Goal: Check status

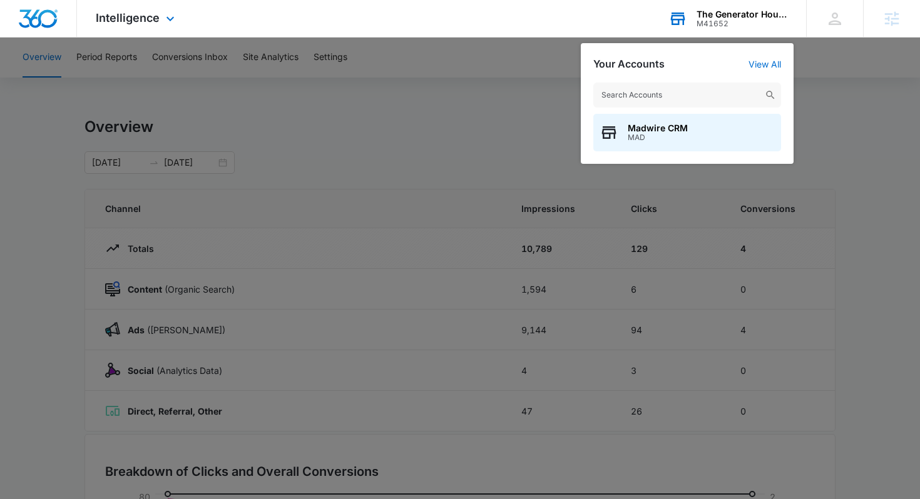
click at [658, 110] on div "Madwire CRM MAD" at bounding box center [687, 117] width 213 height 94
click at [646, 99] on input "text" at bounding box center [687, 95] width 188 height 25
click at [872, 96] on div at bounding box center [460, 249] width 920 height 499
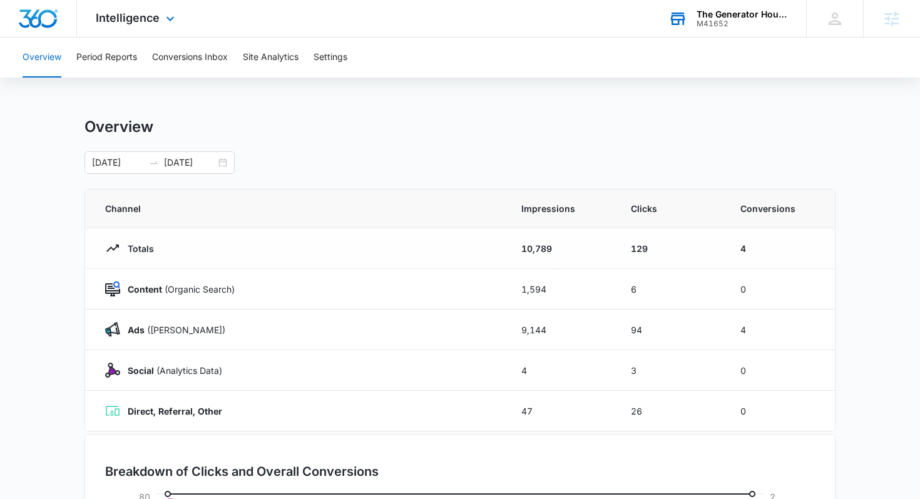
click at [743, 18] on div "The Generator House LLC" at bounding box center [741, 14] width 91 height 10
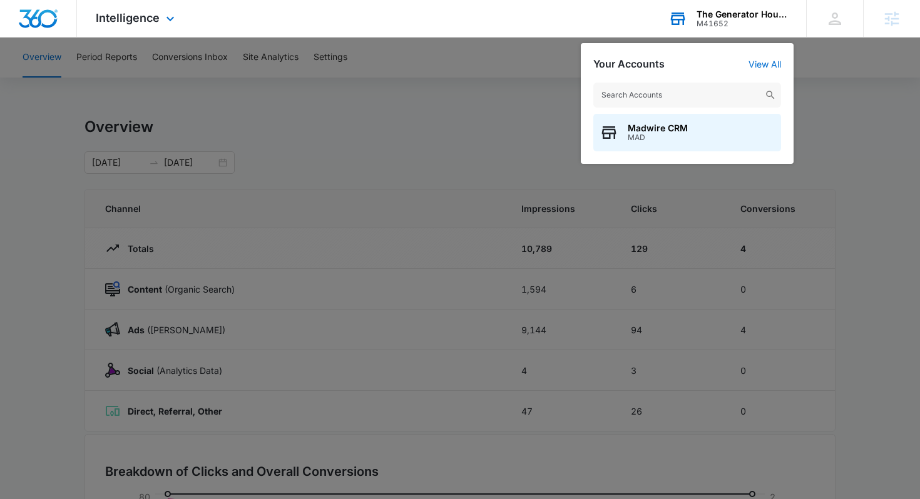
click at [658, 92] on input "text" at bounding box center [687, 95] width 188 height 25
click at [683, 93] on input "text" at bounding box center [687, 95] width 188 height 25
click at [633, 94] on input "text" at bounding box center [687, 95] width 188 height 25
click at [638, 94] on input "text" at bounding box center [687, 95] width 188 height 25
click at [624, 90] on input "text" at bounding box center [687, 95] width 188 height 25
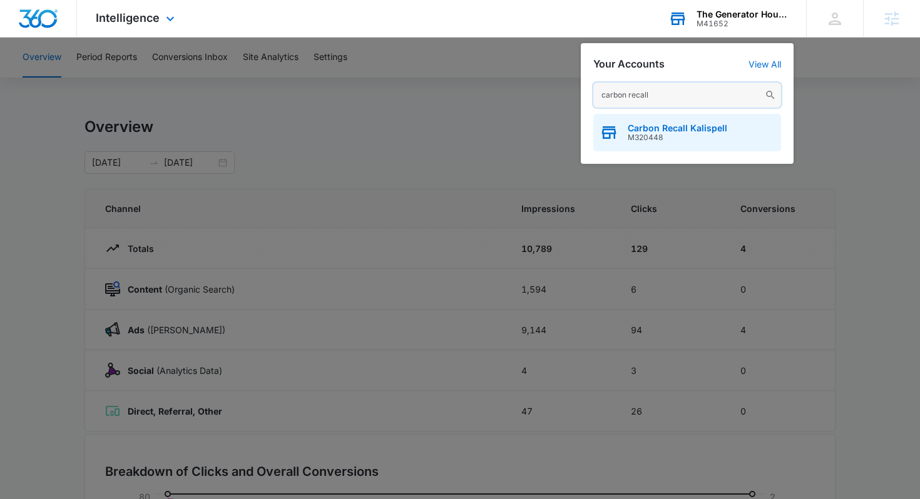
type input "carbon recall"
click at [639, 123] on div "Carbon Recall Kalispell M320448" at bounding box center [687, 133] width 188 height 38
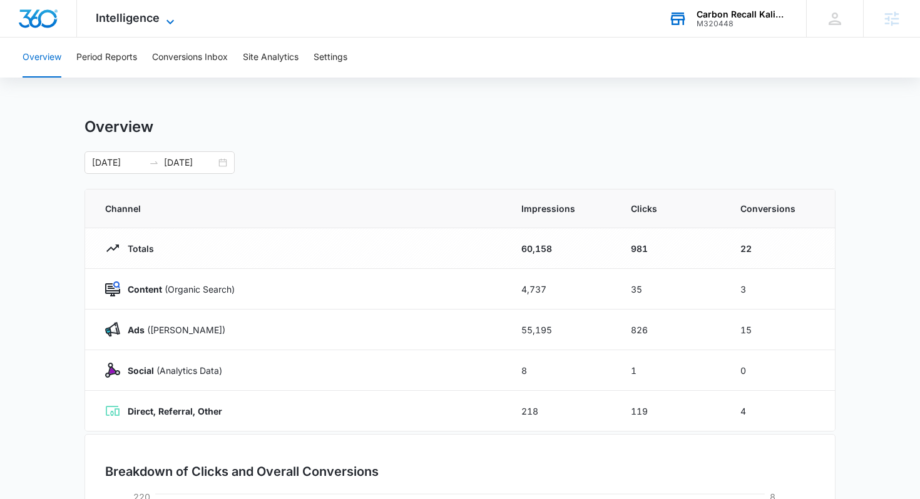
click at [140, 22] on span "Intelligence" at bounding box center [128, 17] width 64 height 13
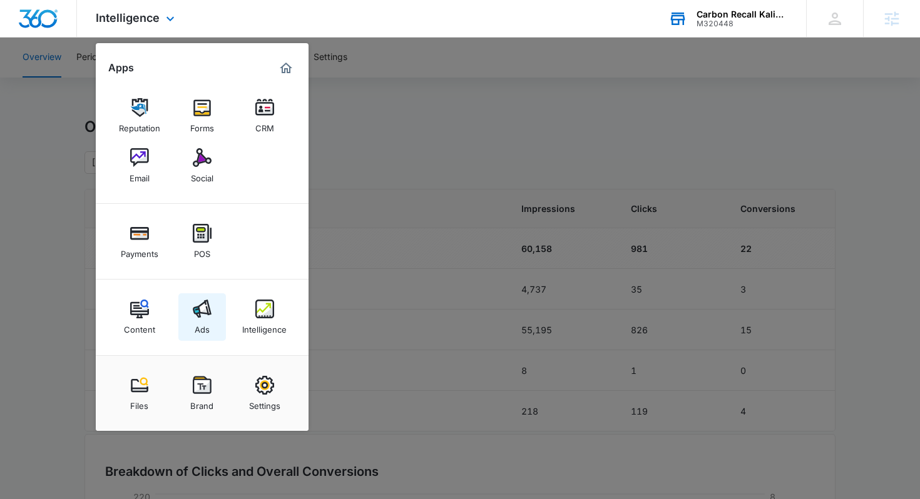
click at [196, 319] on div "Ads" at bounding box center [202, 326] width 15 height 16
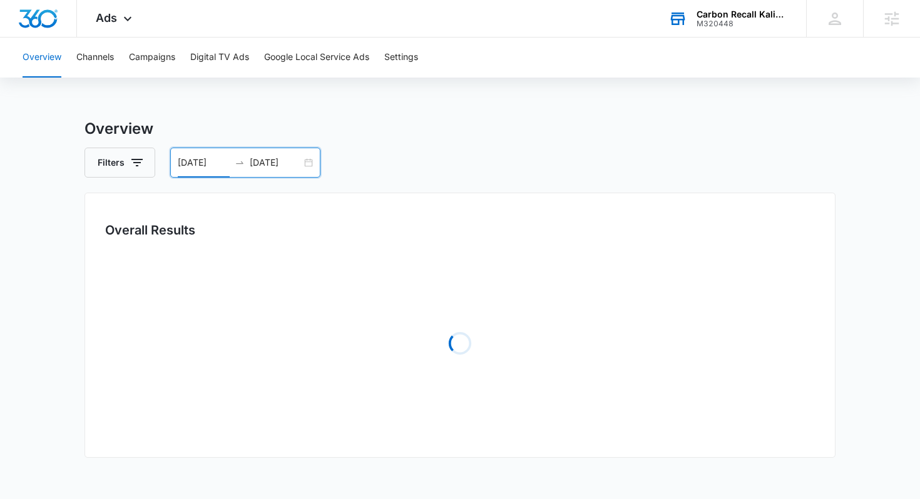
click at [188, 162] on input "08/20/2025" at bounding box center [204, 163] width 52 height 14
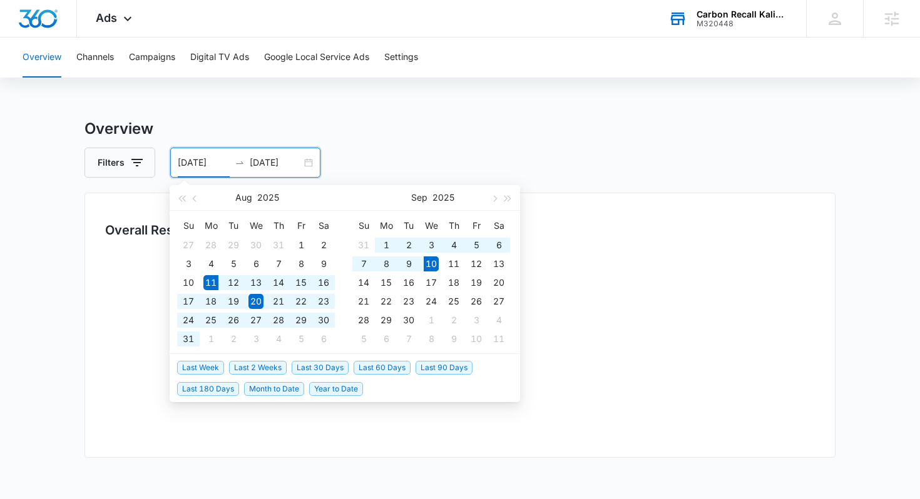
click at [332, 367] on span "Last 30 Days" at bounding box center [320, 368] width 57 height 14
type input "[DATE]"
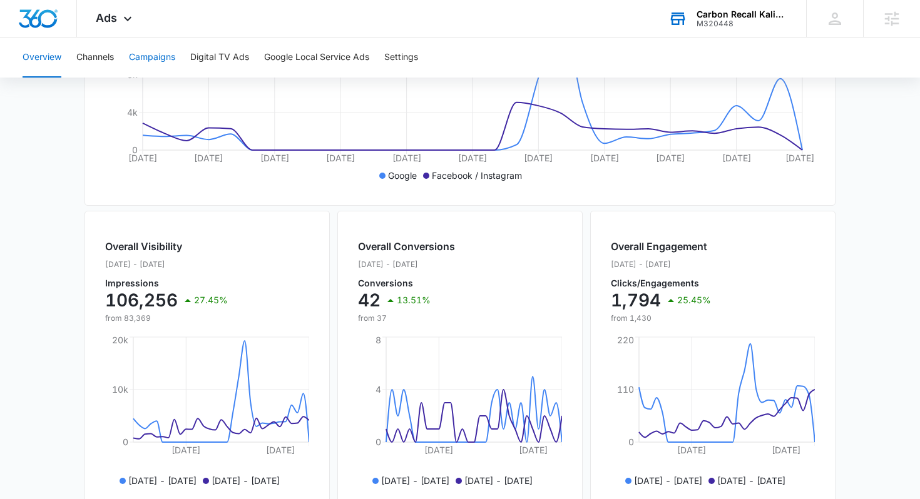
scroll to position [329, 0]
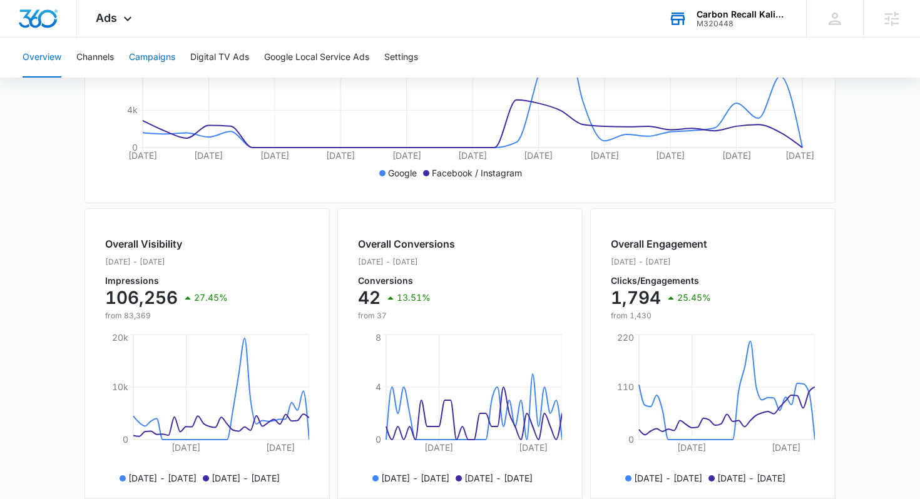
click at [171, 54] on button "Campaigns" at bounding box center [152, 58] width 46 height 40
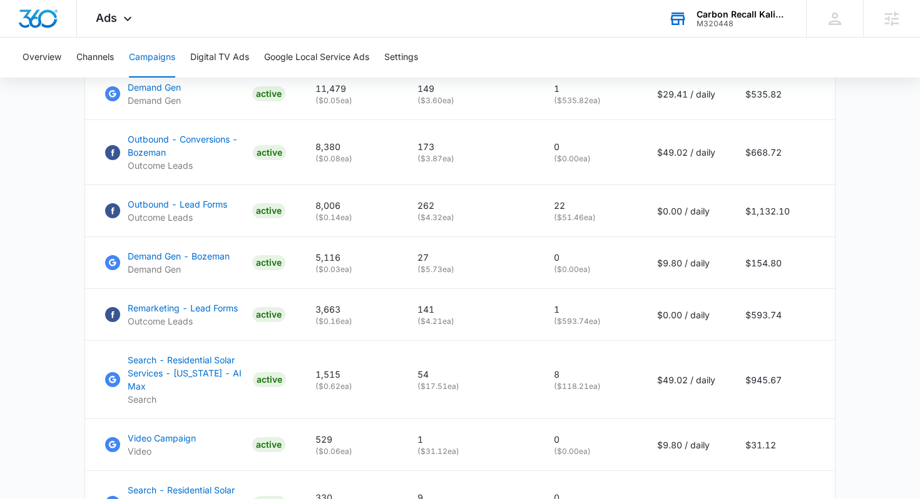
scroll to position [858, 0]
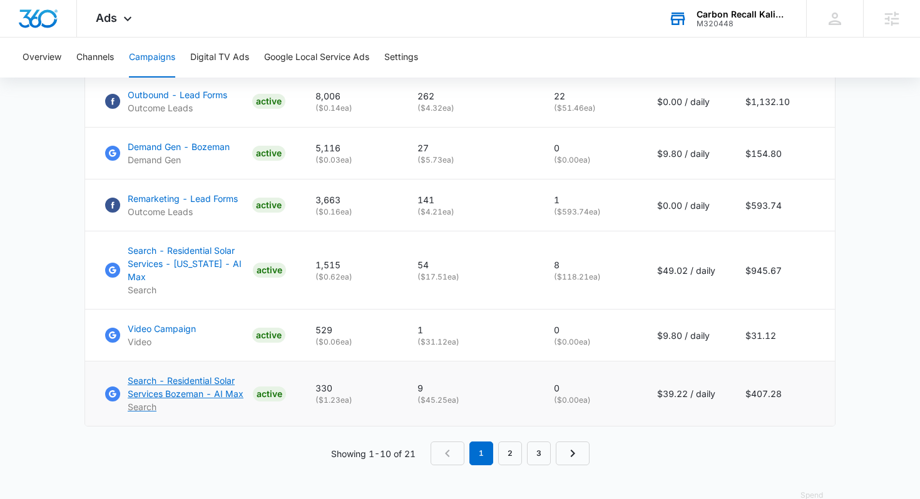
click at [158, 374] on p "Search - Residential Solar Services Bozeman - AI Max" at bounding box center [188, 387] width 120 height 26
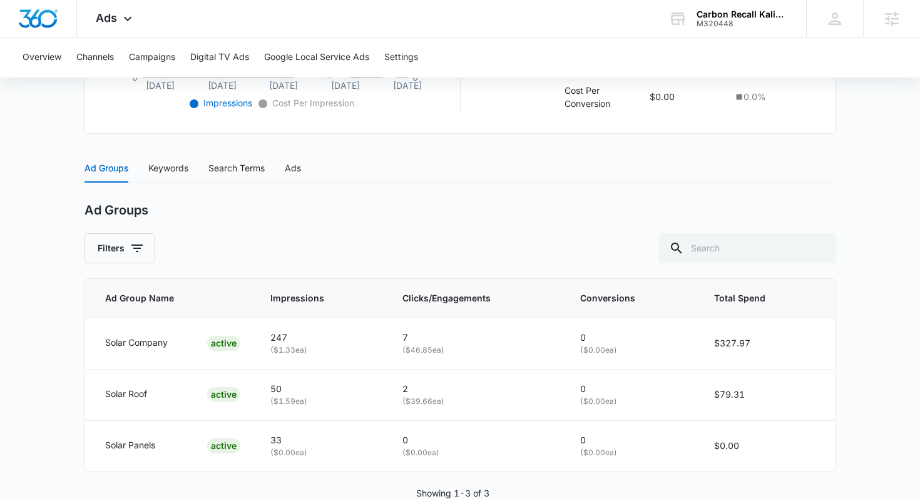
scroll to position [451, 0]
